Goal: Transaction & Acquisition: Purchase product/service

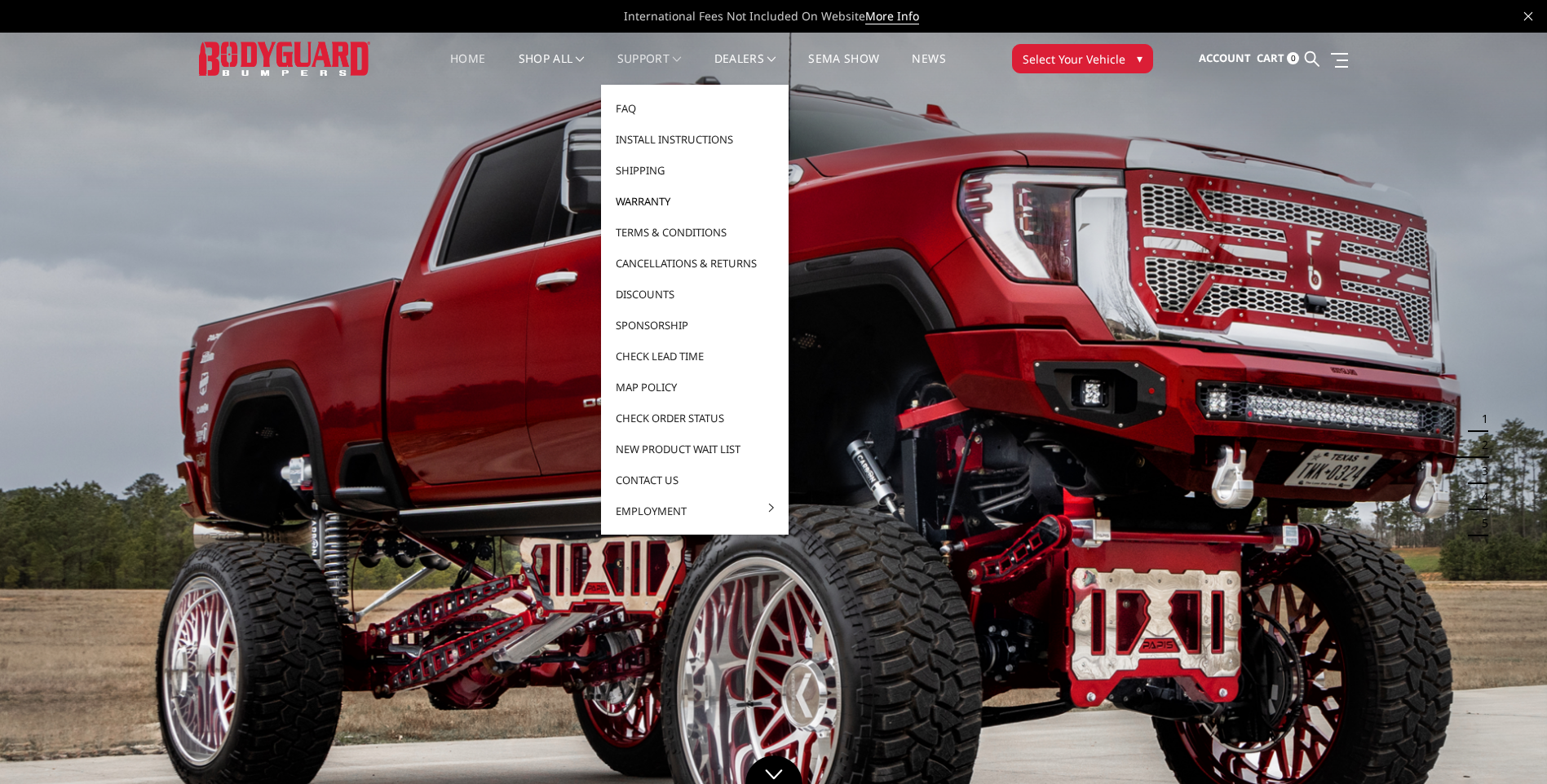
click at [642, 199] on link "Warranty" at bounding box center [695, 202] width 175 height 31
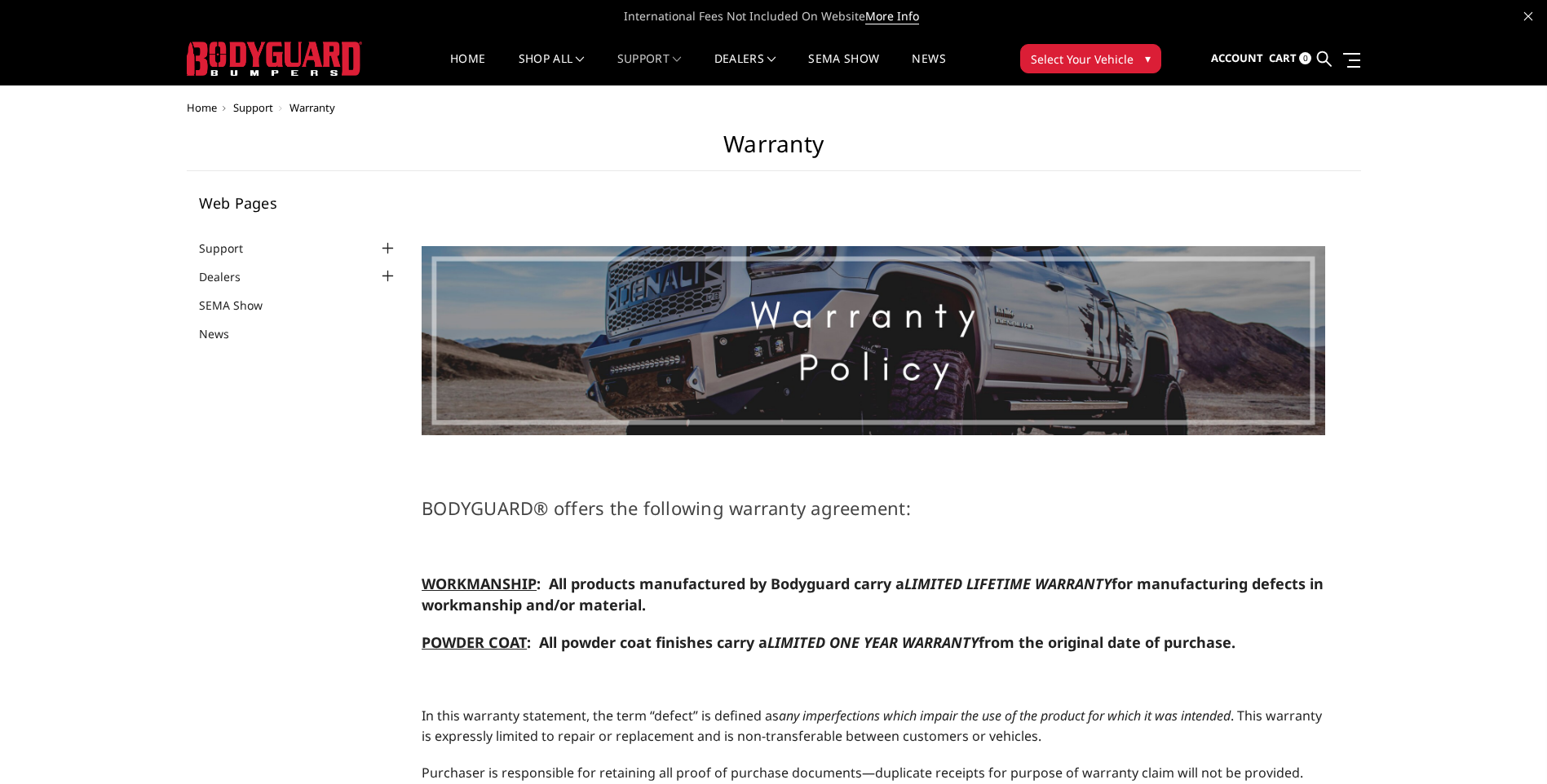
select select "US"
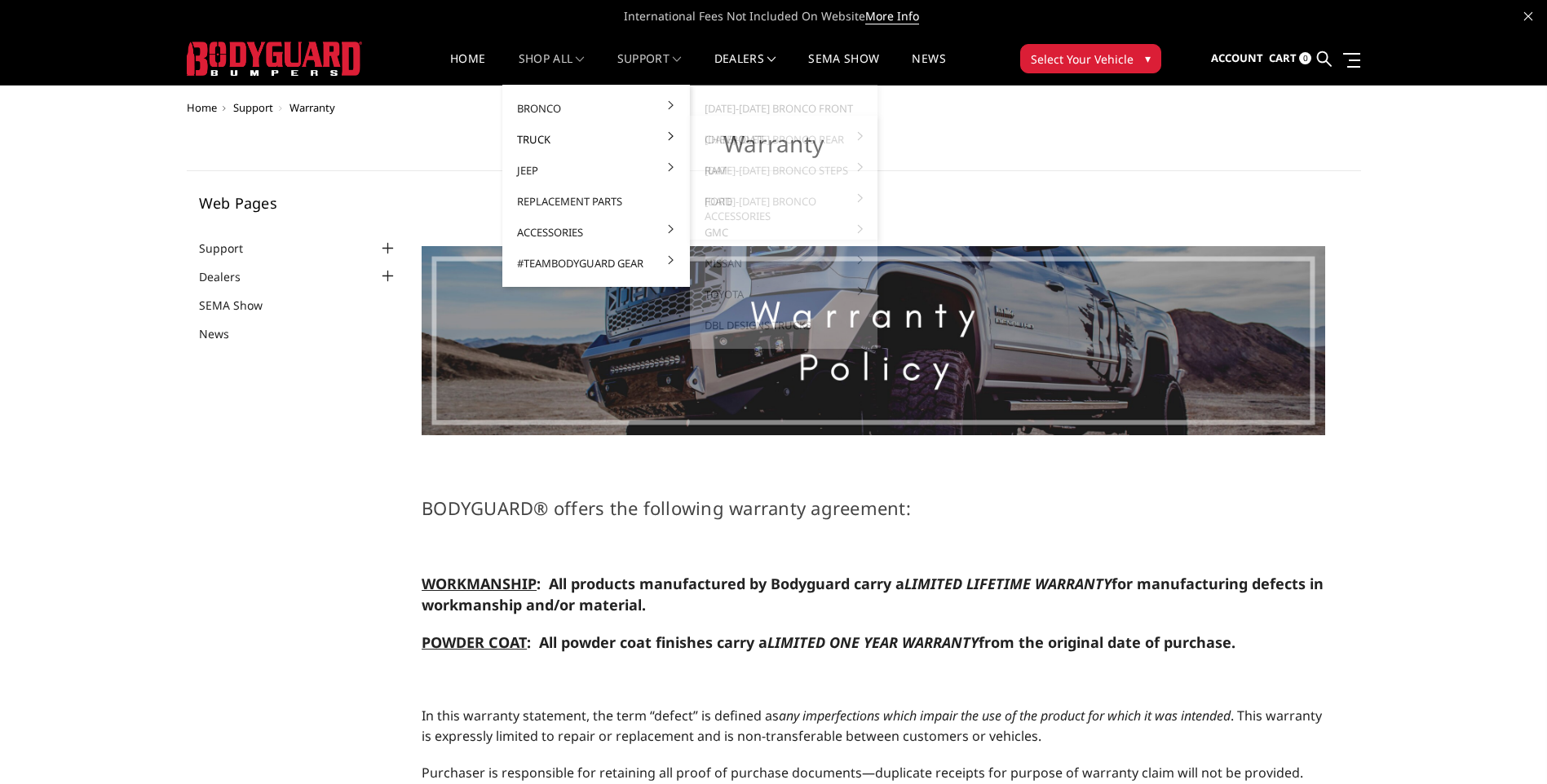
click at [539, 137] on link "Truck" at bounding box center [596, 139] width 175 height 31
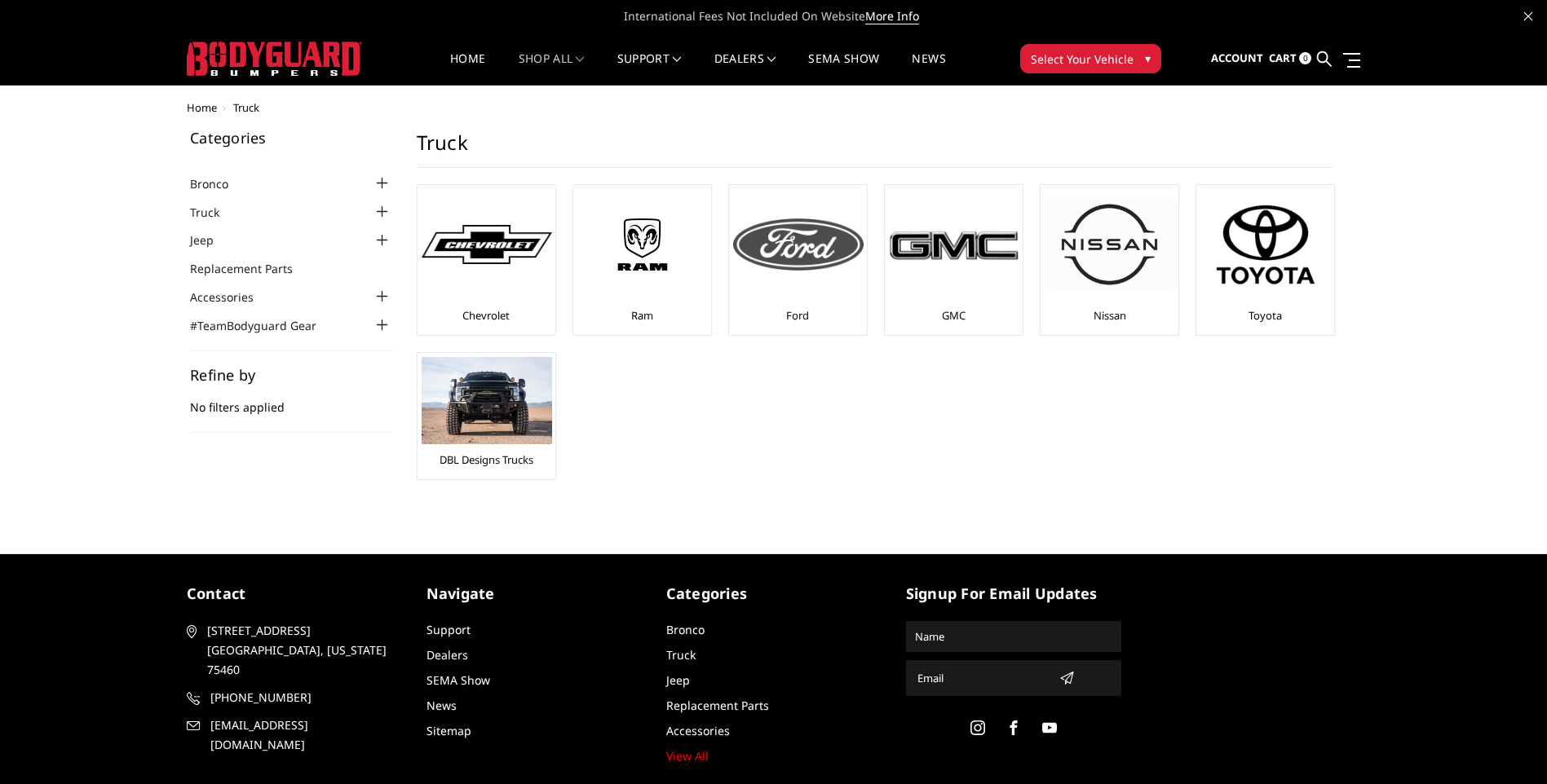
click at [790, 277] on div at bounding box center [798, 244] width 130 height 111
click at [774, 272] on div at bounding box center [798, 244] width 130 height 111
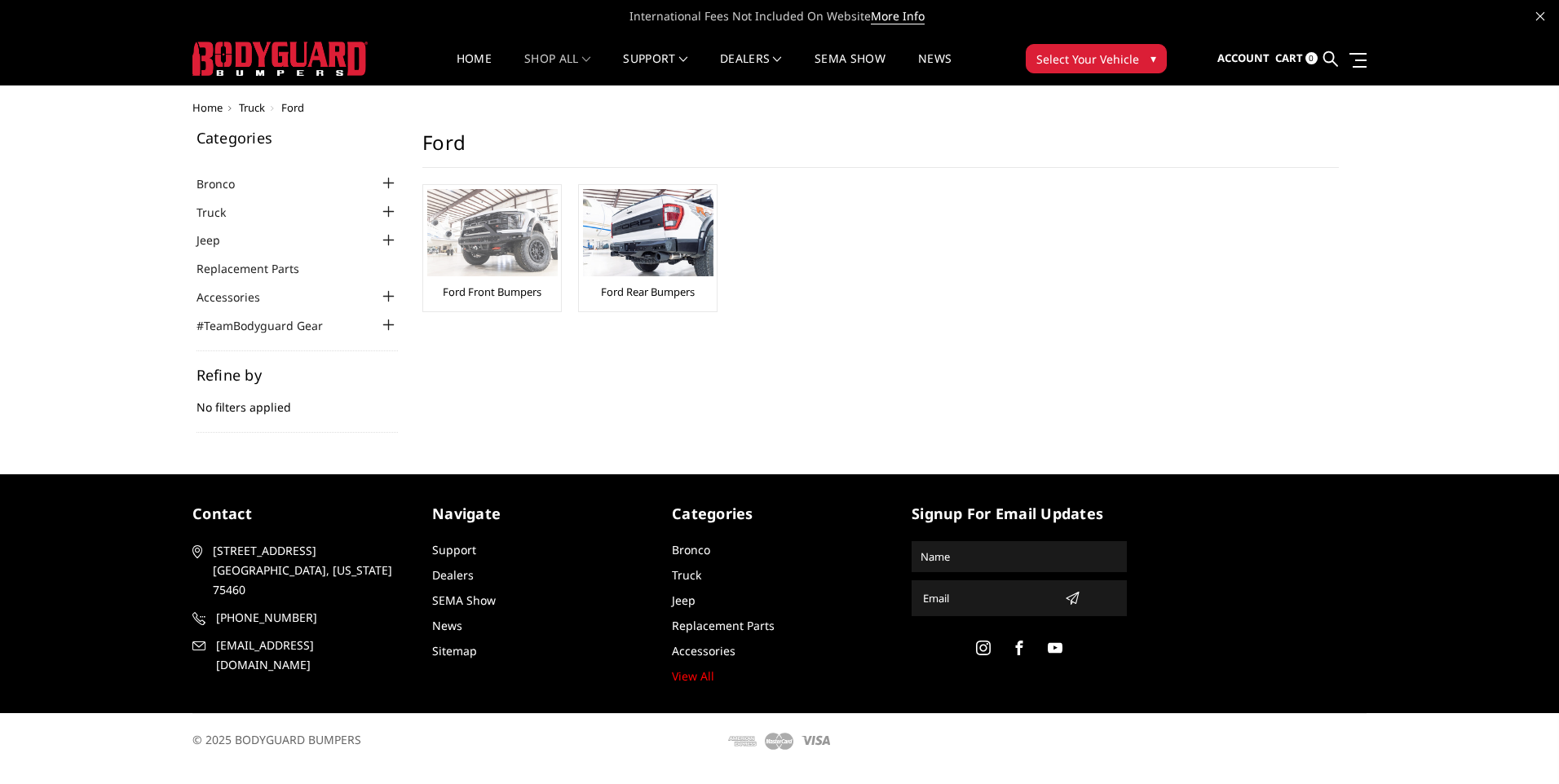
click at [513, 260] on img at bounding box center [492, 233] width 130 height 87
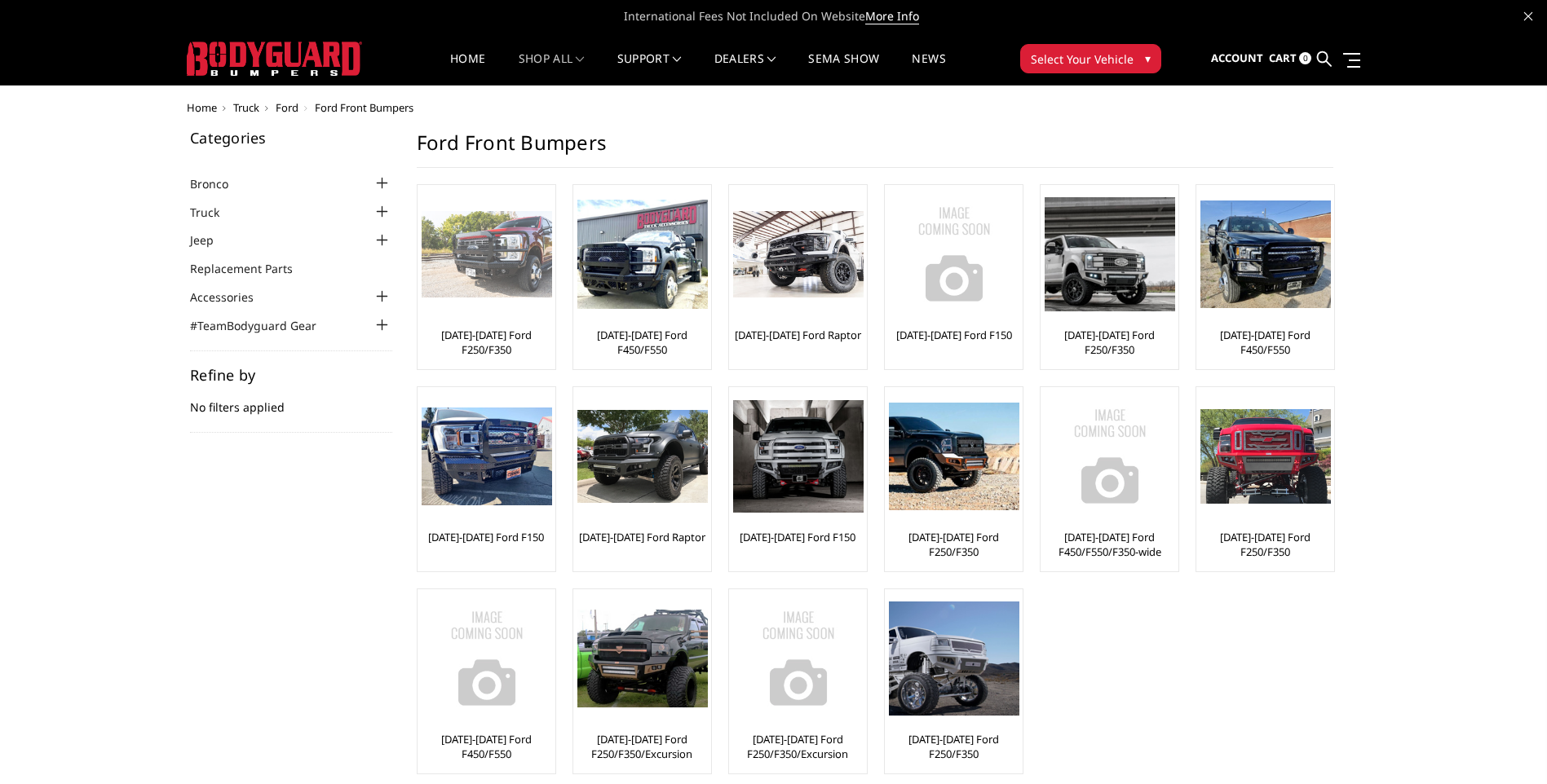
click at [518, 253] on img at bounding box center [486, 255] width 130 height 87
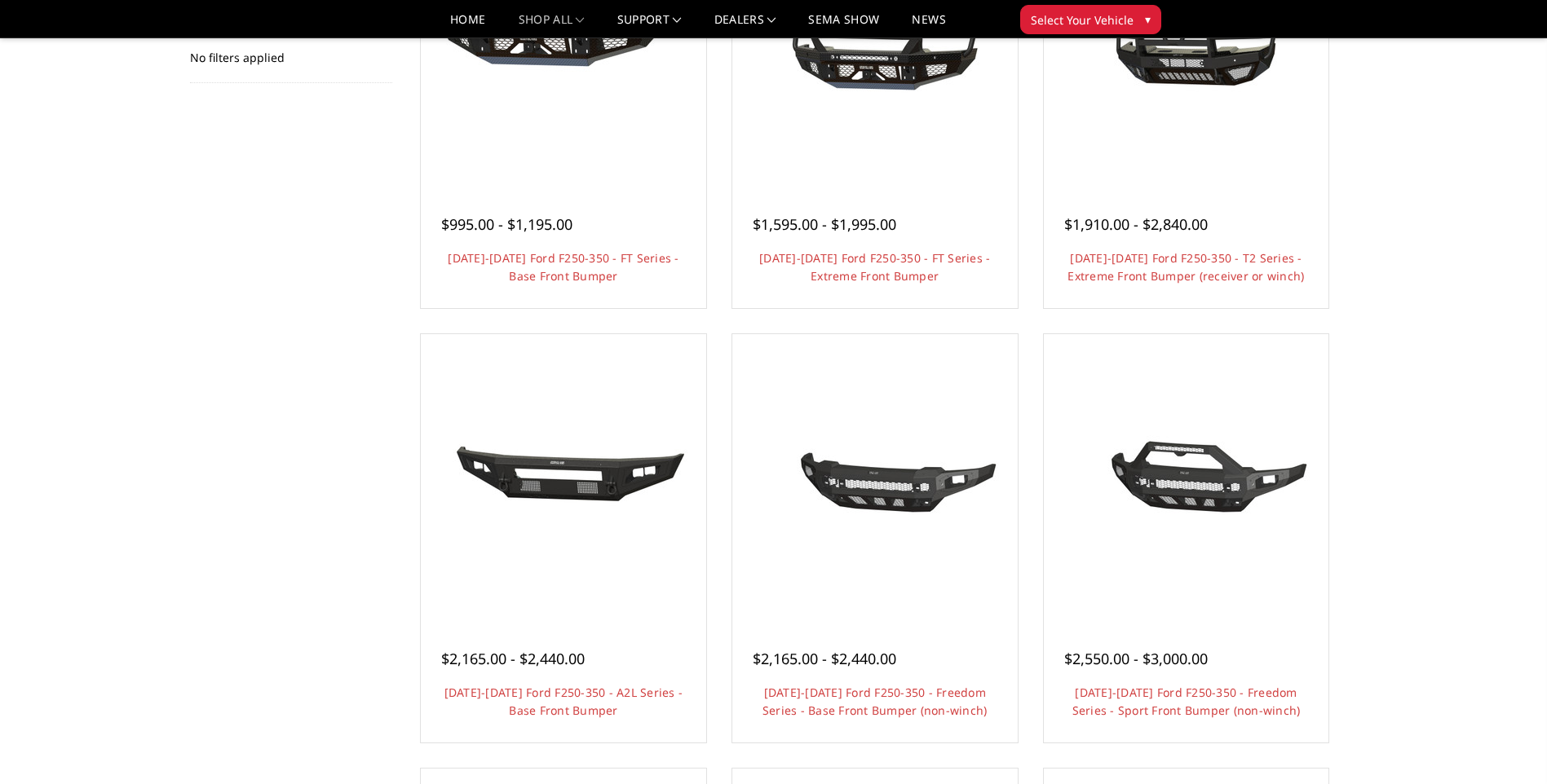
scroll to position [81, 0]
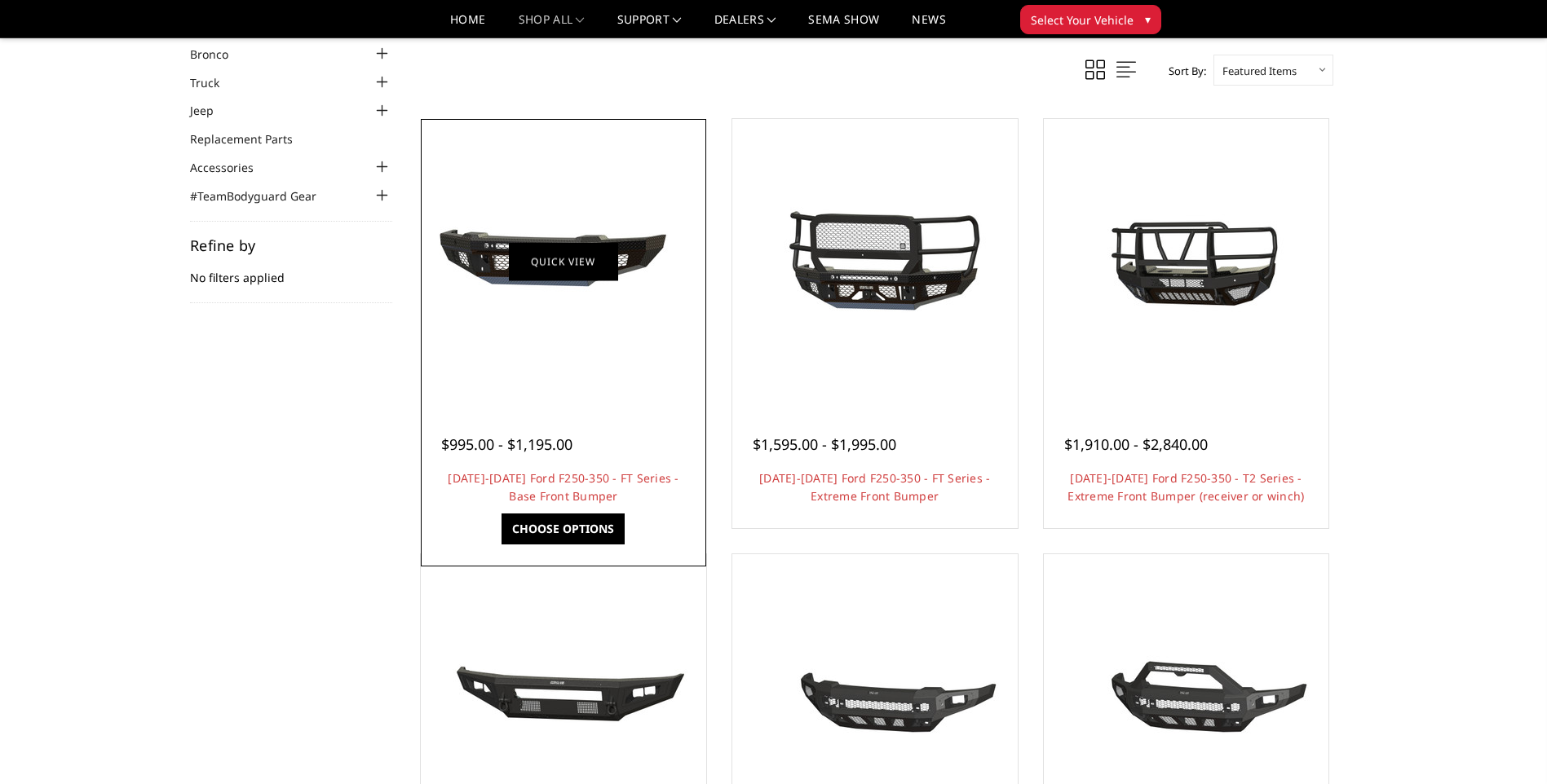
click at [522, 261] on link "Quick view" at bounding box center [563, 261] width 109 height 39
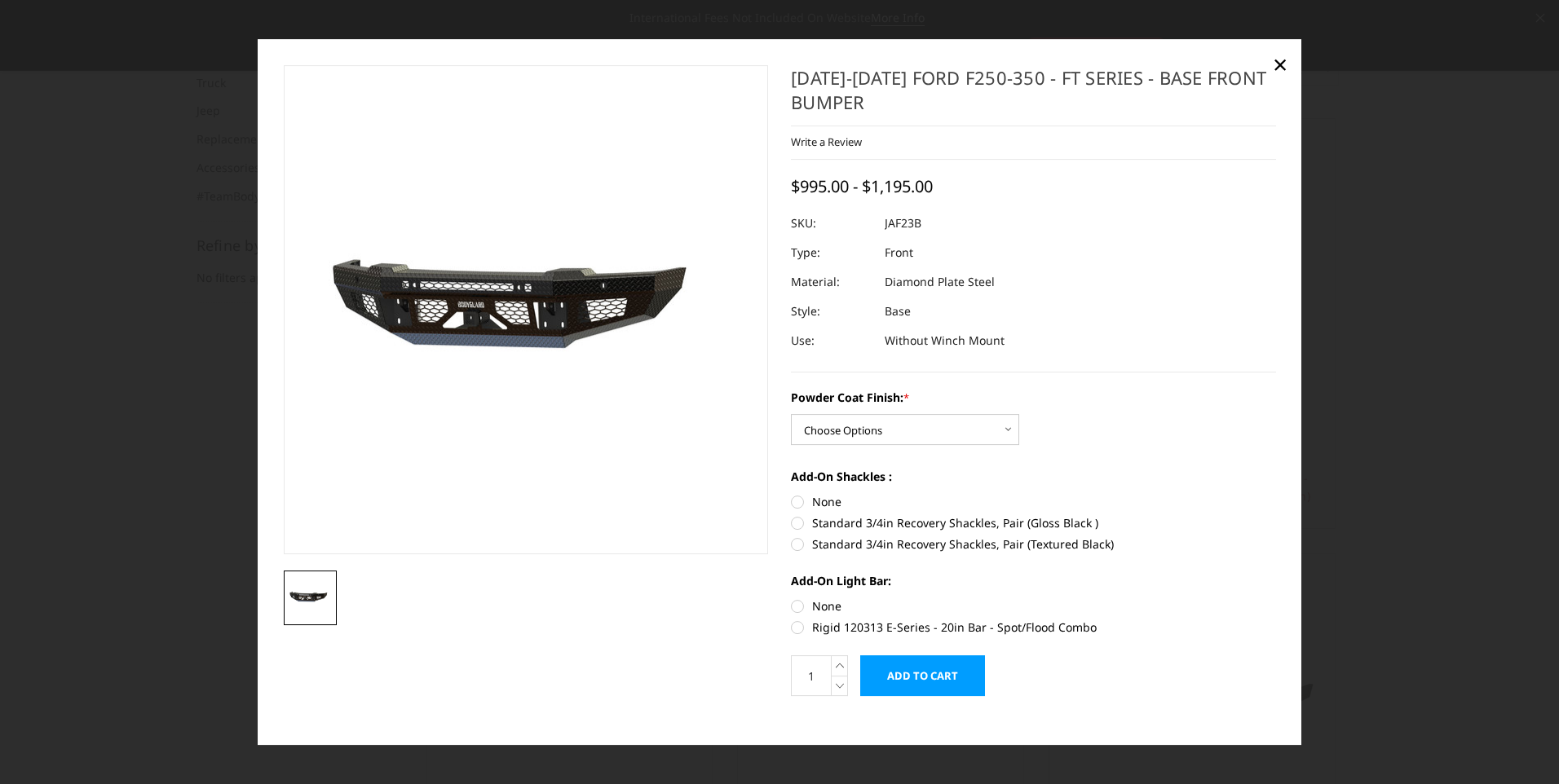
click at [552, 346] on img at bounding box center [489, 311] width 1044 height 489
click at [541, 307] on img at bounding box center [501, 311] width 1044 height 489
click at [312, 600] on img at bounding box center [311, 598] width 44 height 21
click at [1275, 65] on span "×" at bounding box center [1280, 64] width 15 height 35
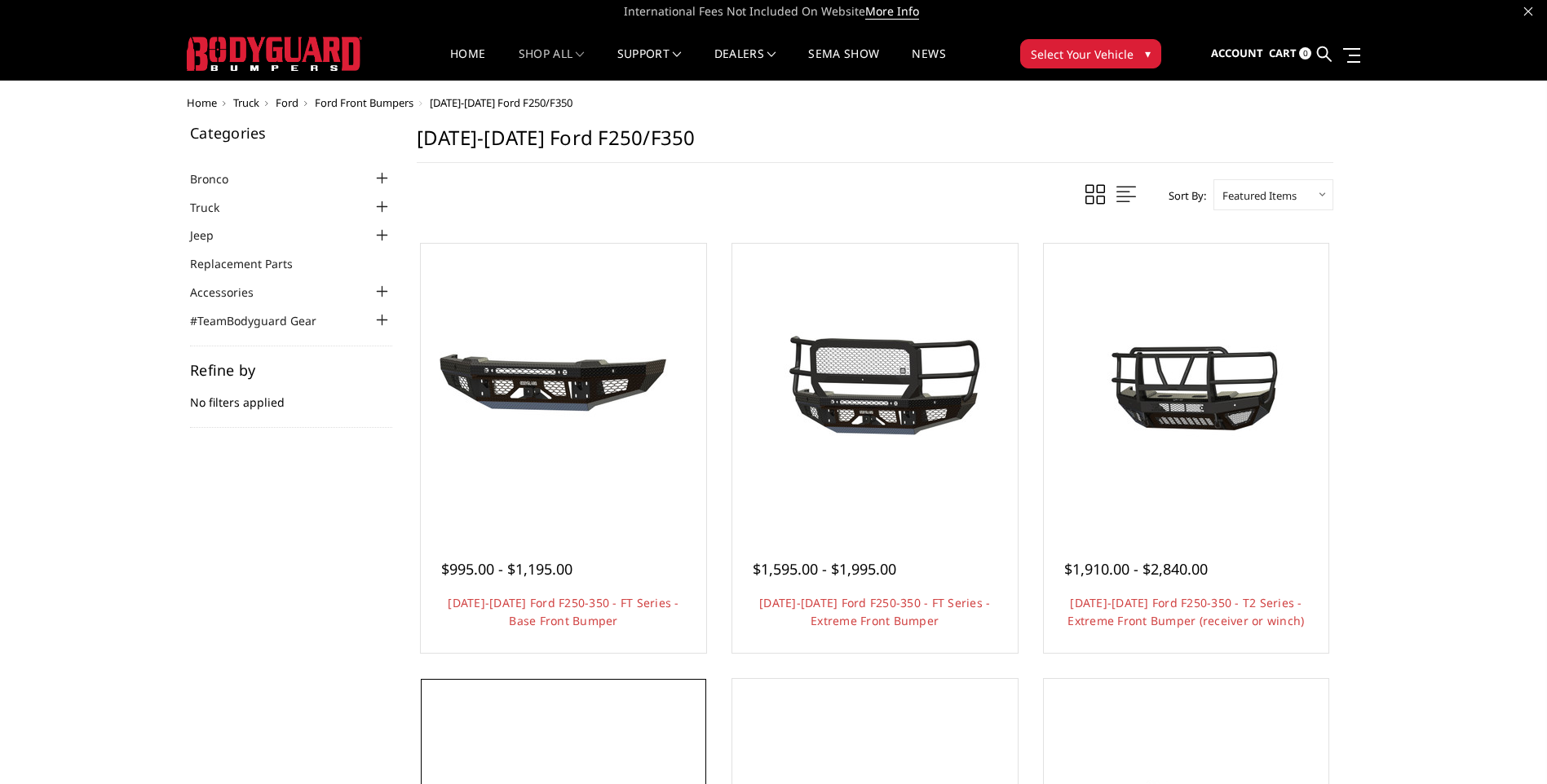
scroll to position [0, 0]
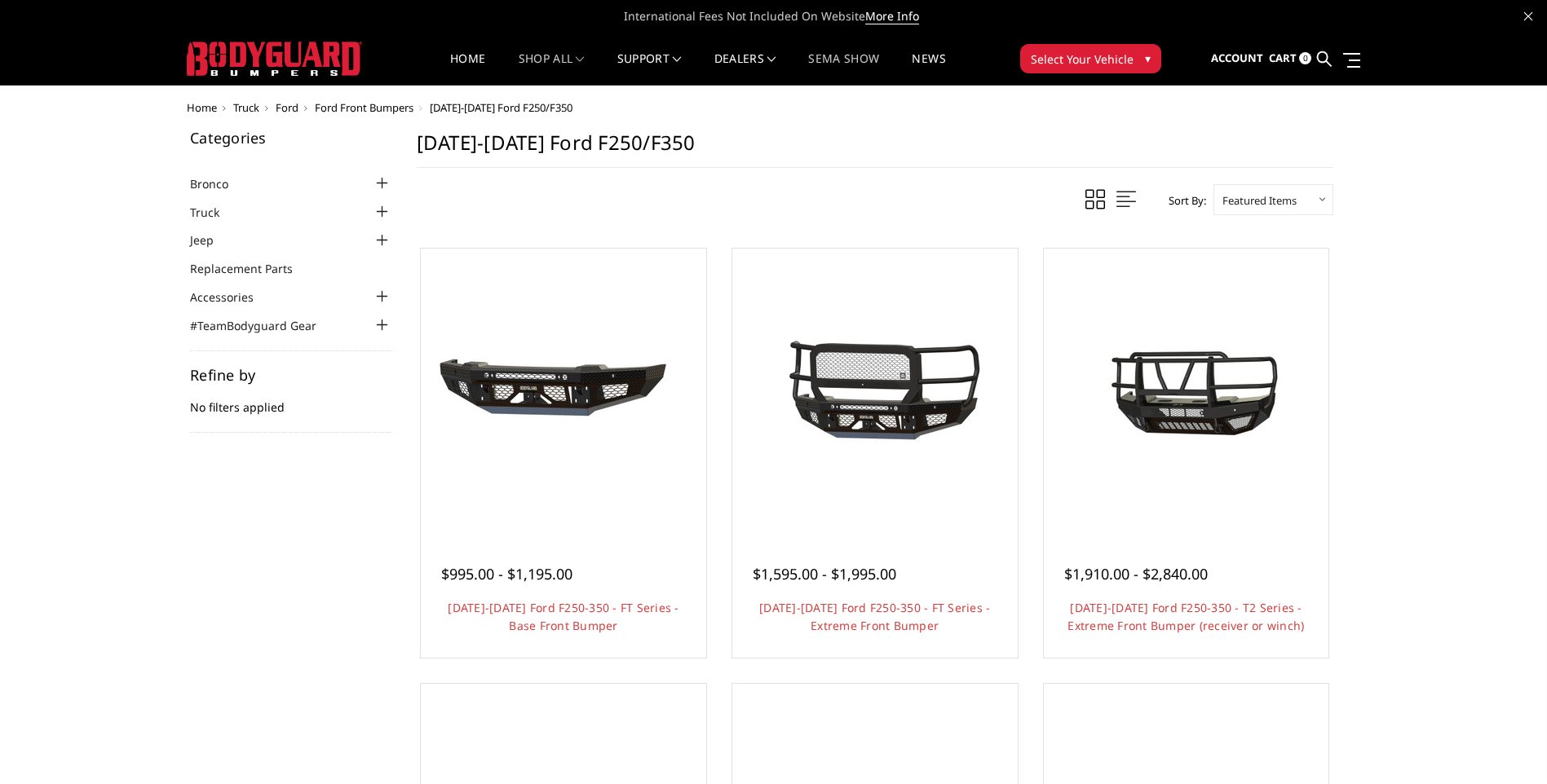
click at [851, 62] on link "SEMA Show" at bounding box center [843, 69] width 71 height 32
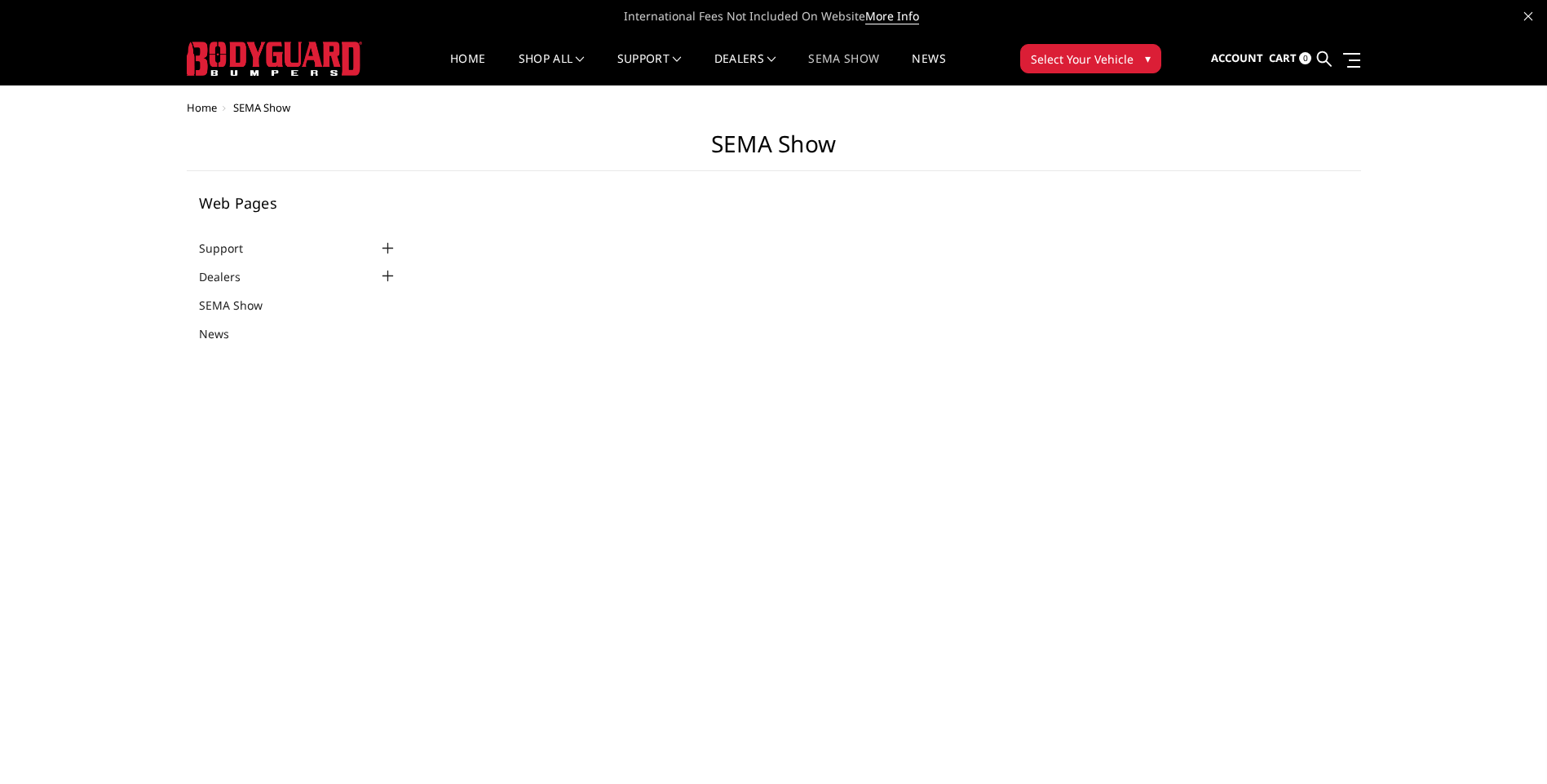
select select "US"
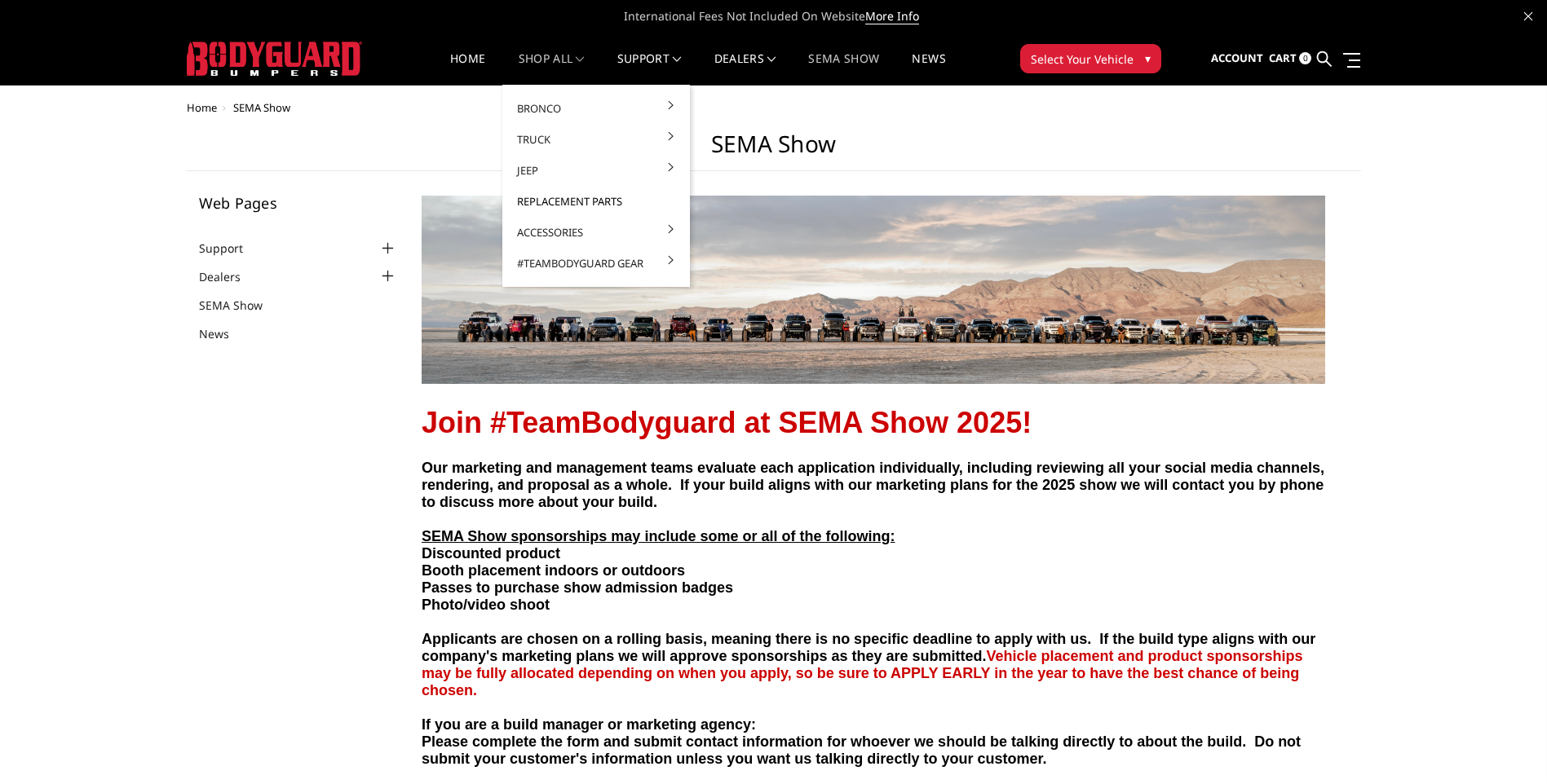
click at [557, 197] on link "Replacement Parts" at bounding box center [596, 202] width 175 height 31
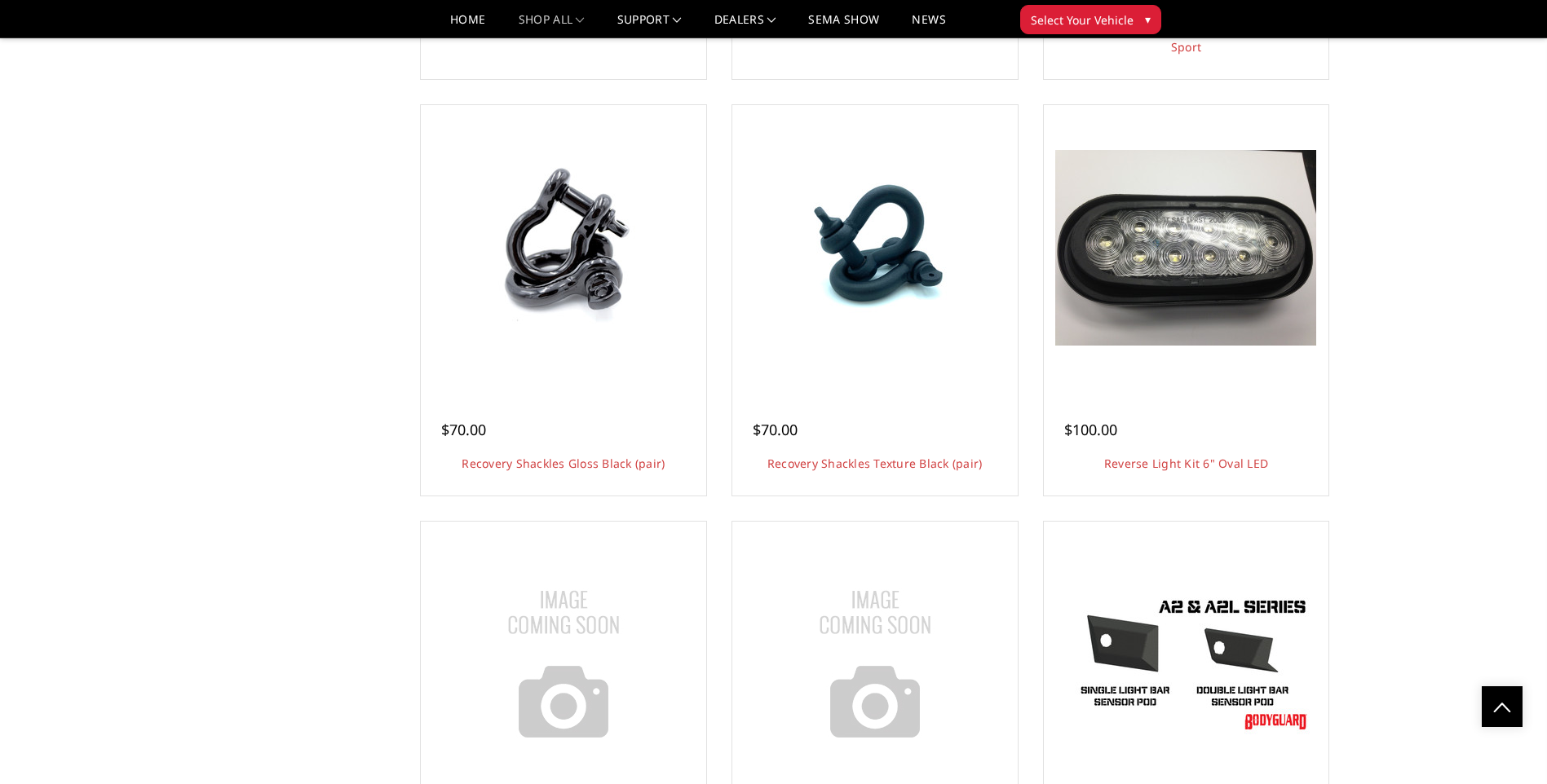
scroll to position [2998, 0]
